Goal: Check status: Check status

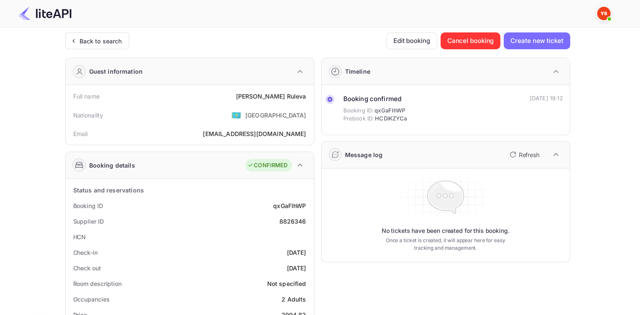
click at [99, 45] on div "Back to search" at bounding box center [97, 40] width 64 height 17
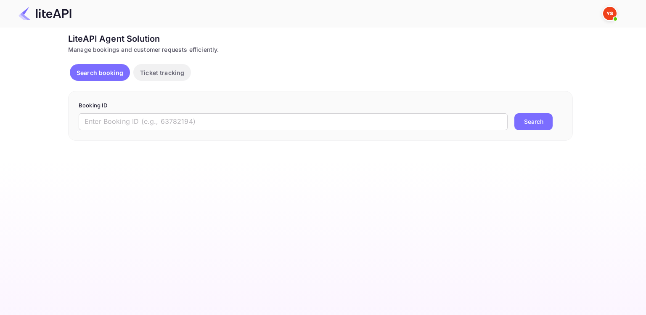
click at [169, 119] on input "text" at bounding box center [293, 121] width 429 height 17
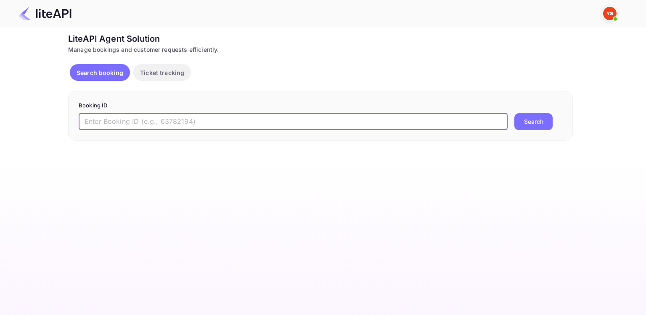
paste input "8858332"
type input "8858332"
click at [515, 113] on button "Search" at bounding box center [534, 121] width 38 height 17
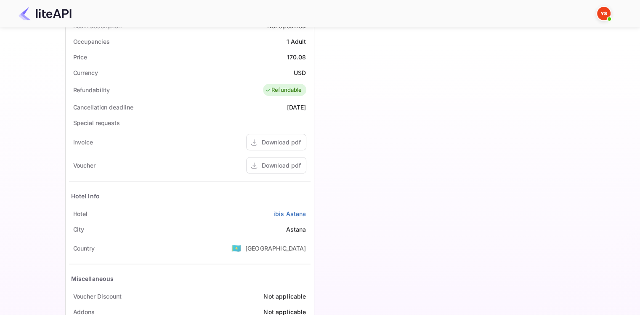
scroll to position [260, 0]
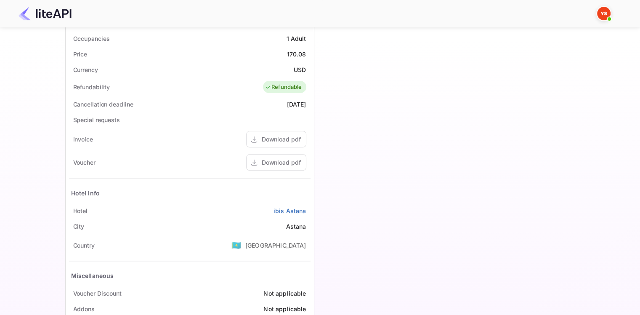
click at [272, 164] on div "Download pdf" at bounding box center [281, 162] width 39 height 9
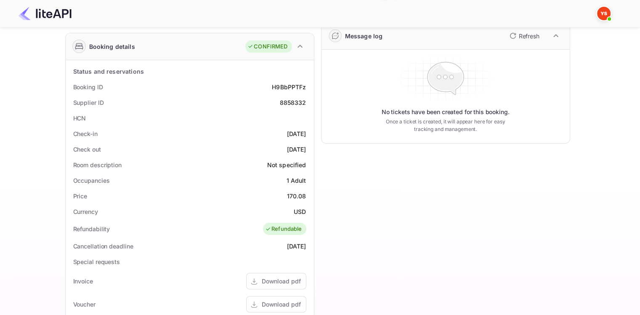
scroll to position [114, 0]
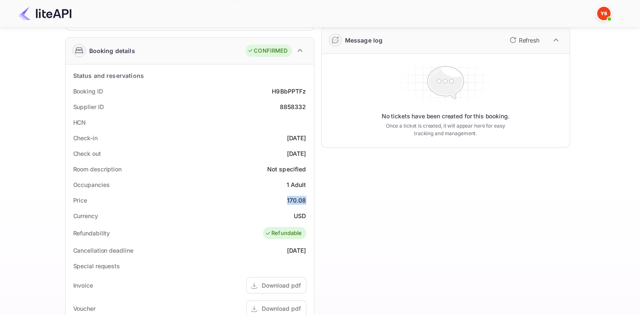
drag, startPoint x: 287, startPoint y: 199, endPoint x: 307, endPoint y: 199, distance: 20.6
click at [308, 199] on div "Price 170.08" at bounding box center [189, 200] width 241 height 16
copy div "170.08"
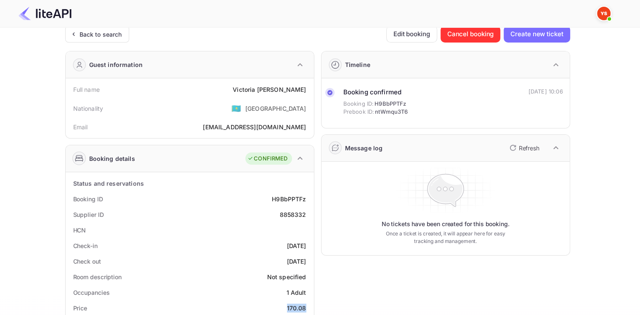
scroll to position [0, 0]
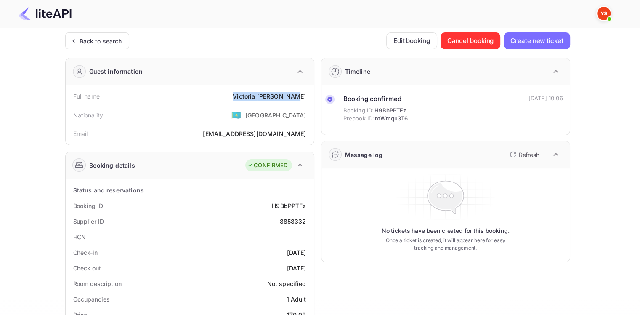
drag, startPoint x: 245, startPoint y: 96, endPoint x: 306, endPoint y: 96, distance: 61.0
click at [306, 96] on div "Full name [PERSON_NAME]" at bounding box center [189, 96] width 241 height 16
copy div "[PERSON_NAME]"
